Goal: Check status: Check status

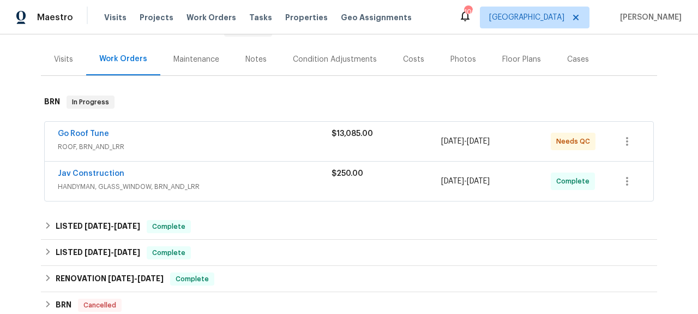
scroll to position [133, 0]
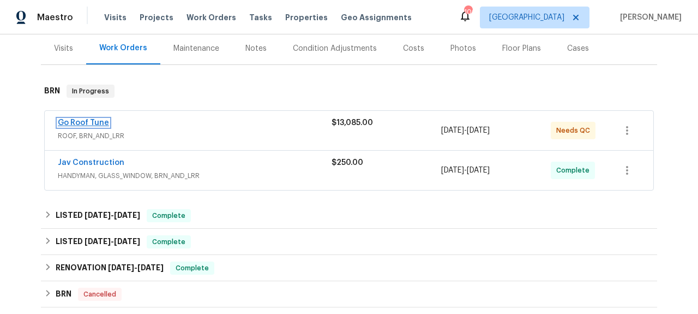
click at [94, 122] on link "Go Roof Tune" at bounding box center [83, 123] width 51 height 8
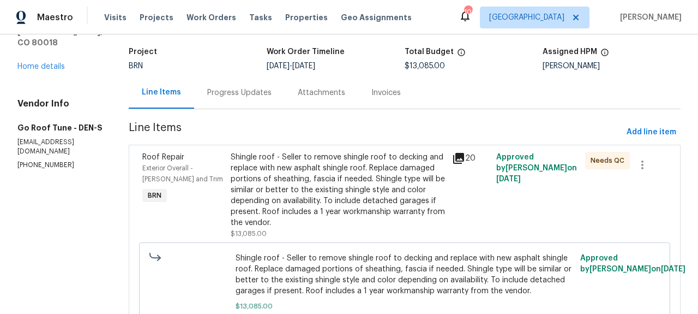
scroll to position [97, 0]
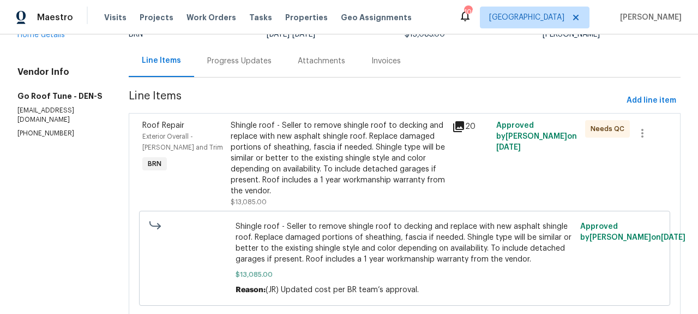
click at [473, 122] on div "20" at bounding box center [471, 126] width 38 height 13
click at [464, 122] on icon at bounding box center [458, 126] width 11 height 11
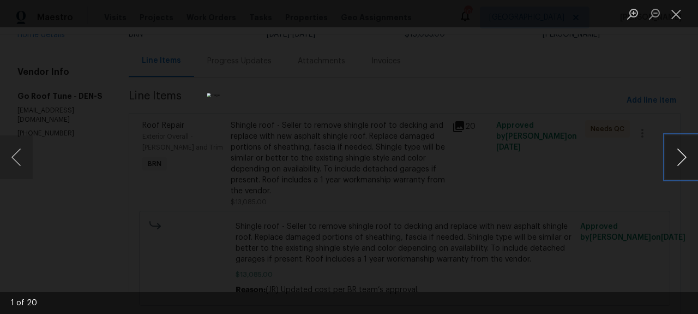
click at [680, 164] on button "Next image" at bounding box center [681, 157] width 33 height 44
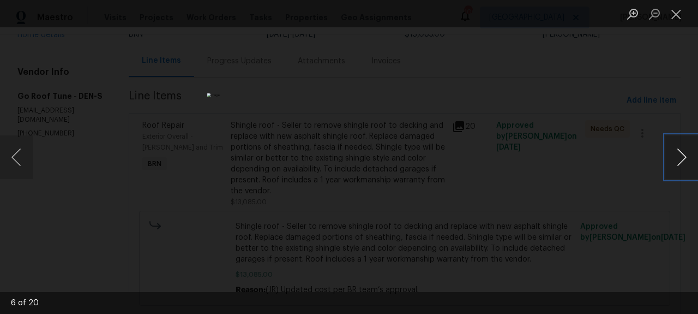
click at [680, 164] on button "Next image" at bounding box center [681, 157] width 33 height 44
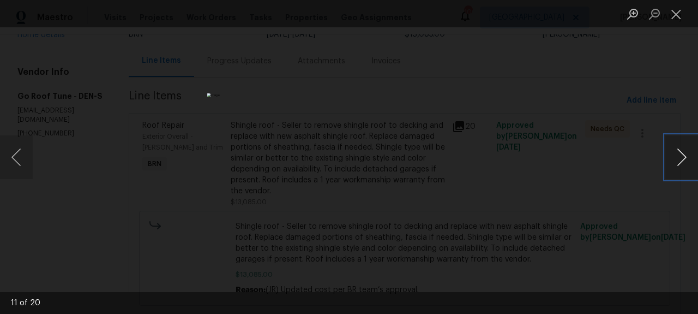
click at [680, 164] on button "Next image" at bounding box center [681, 157] width 33 height 44
click at [680, 15] on button "Close lightbox" at bounding box center [676, 13] width 22 height 19
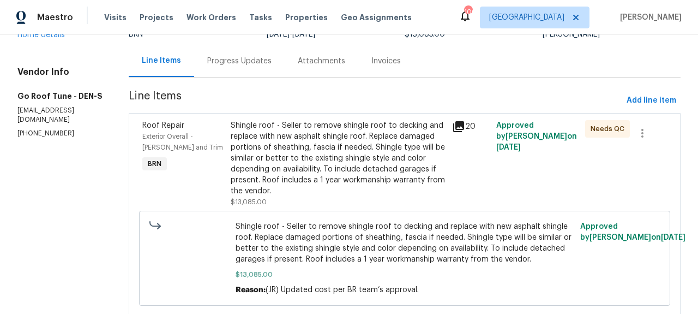
click at [235, 63] on div "Progress Updates" at bounding box center [239, 61] width 64 height 11
